Goal: Information Seeking & Learning: Learn about a topic

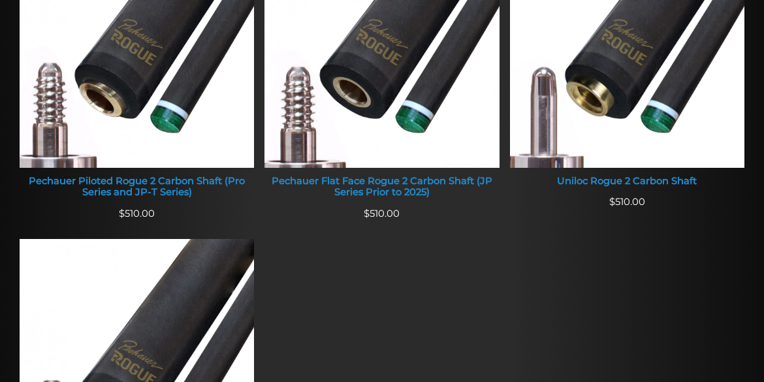
scroll to position [637, 0]
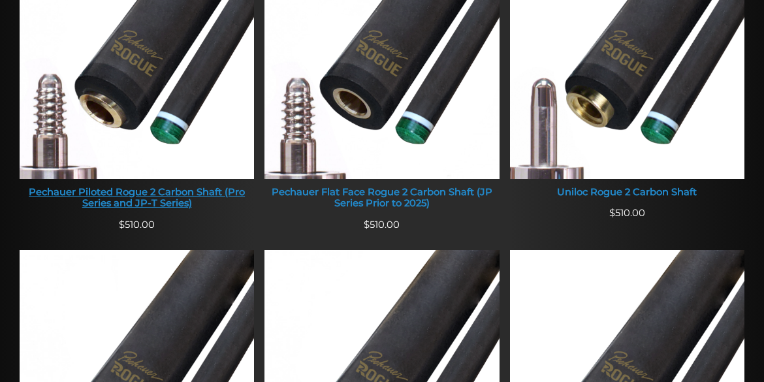
click at [176, 131] on img at bounding box center [137, 53] width 234 height 249
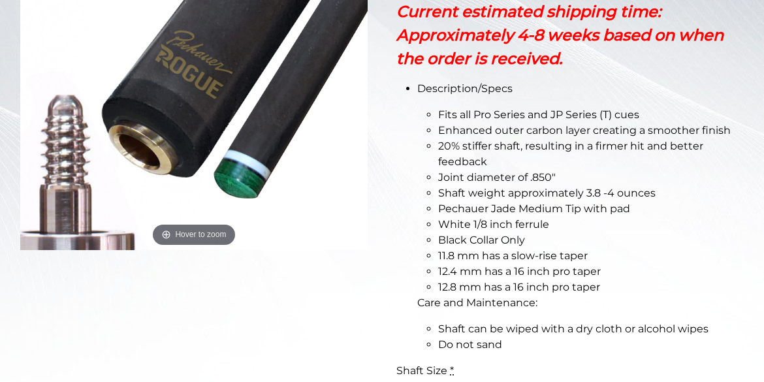
scroll to position [343, 0]
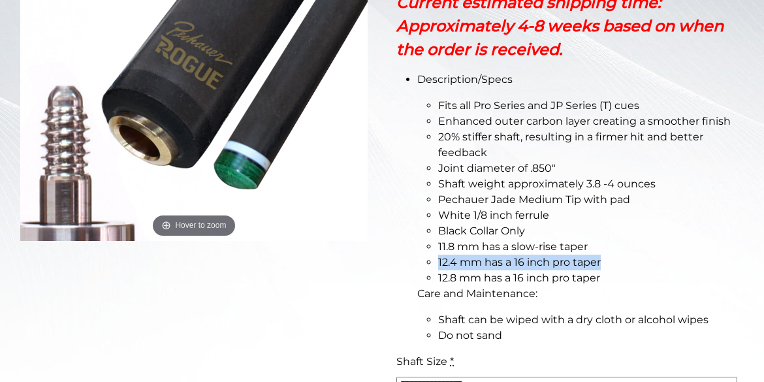
drag, startPoint x: 605, startPoint y: 267, endPoint x: 439, endPoint y: 265, distance: 165.9
click at [439, 265] on li "12.4 mm has a 16 inch pro taper" at bounding box center [591, 263] width 306 height 16
copy span "12.4 mm has a 16 inch pro taper"
